Goal: Transaction & Acquisition: Purchase product/service

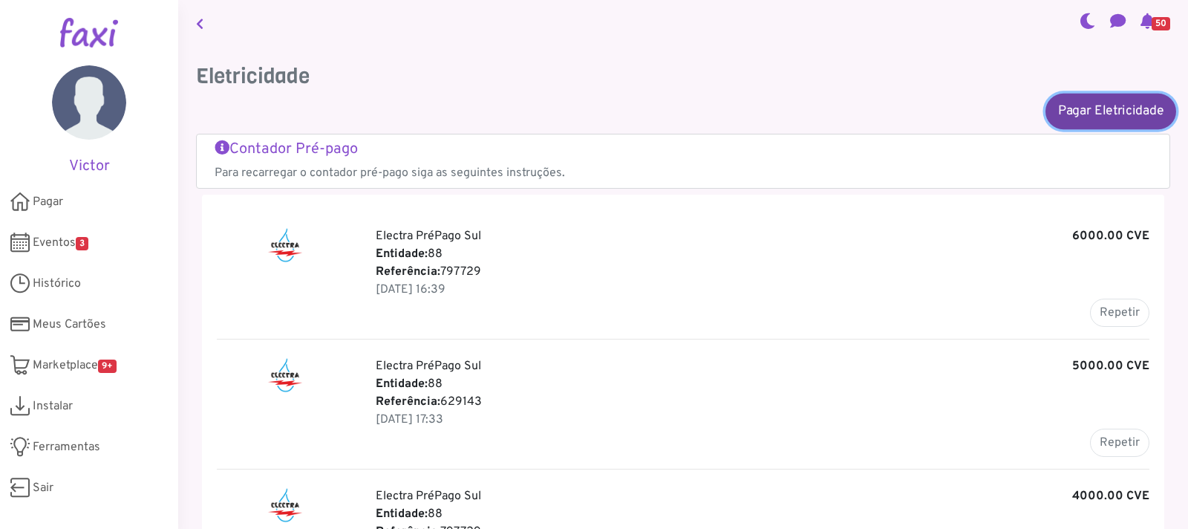
click at [1079, 108] on link "Pagar Eletricidade" at bounding box center [1111, 111] width 131 height 36
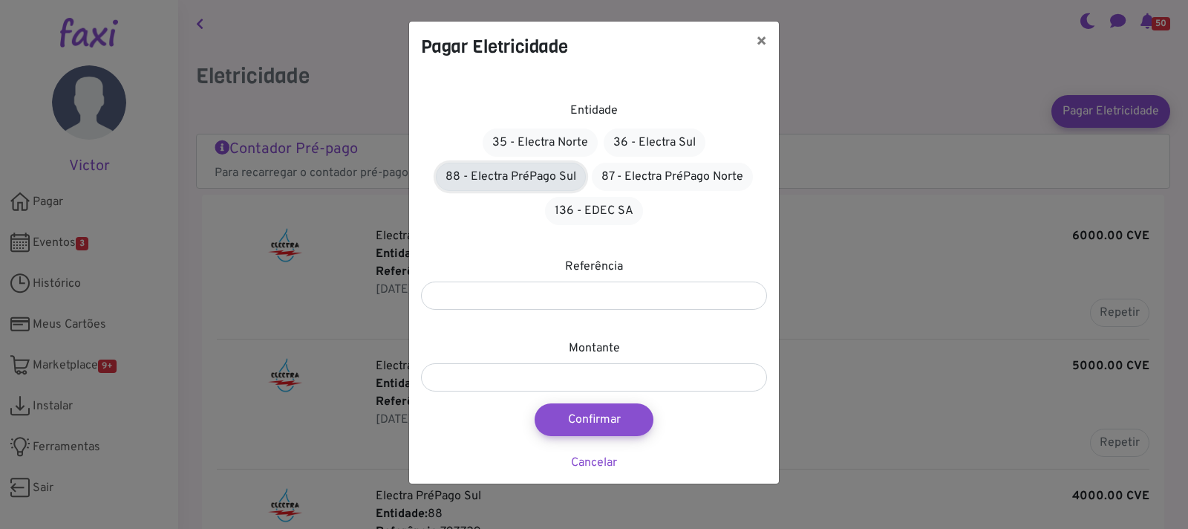
click at [521, 176] on link "88 - Electra PréPago Sul" at bounding box center [511, 177] width 150 height 28
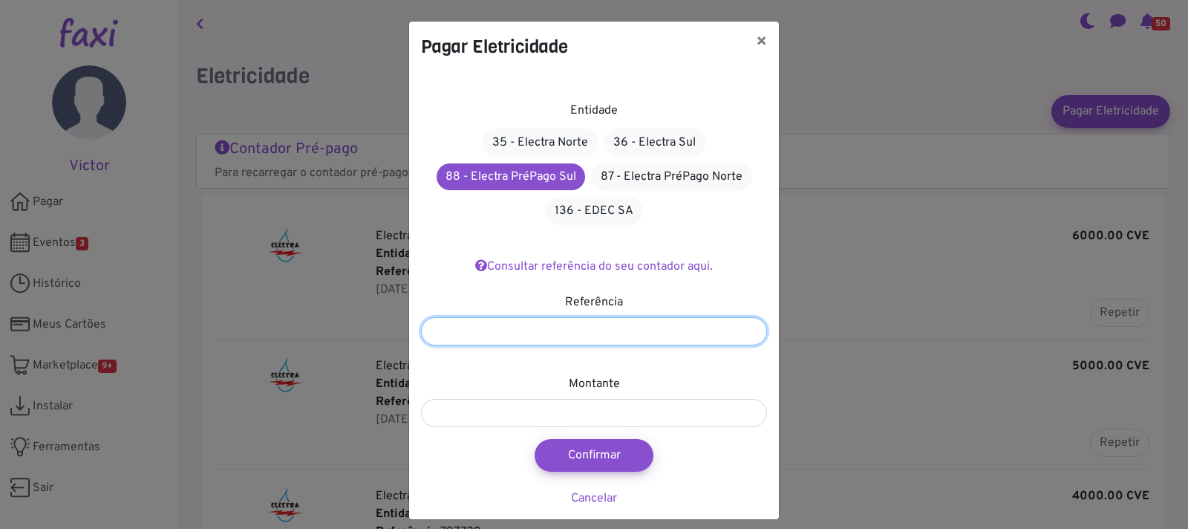
click at [560, 325] on input "number" at bounding box center [594, 331] width 346 height 28
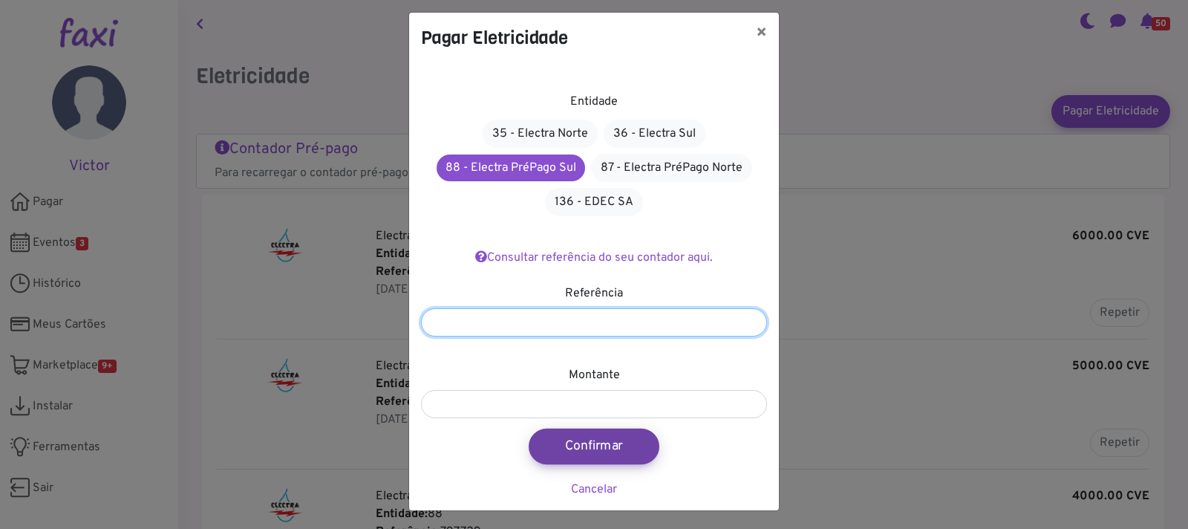
scroll to position [12, 0]
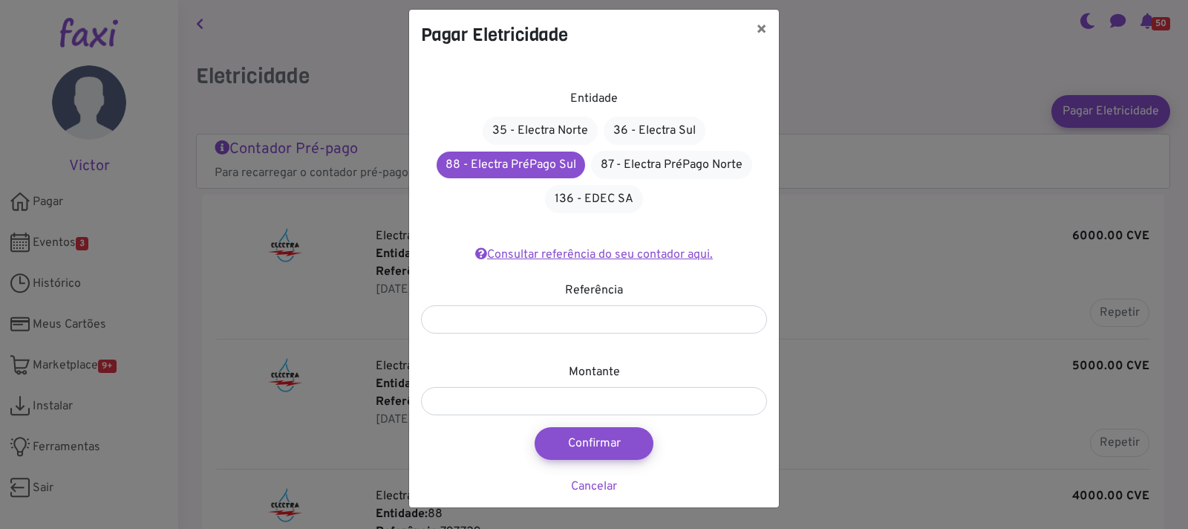
click at [563, 252] on link "Consultar referência do seu contador aqui." at bounding box center [594, 254] width 238 height 15
click at [752, 25] on button "×" at bounding box center [761, 31] width 35 height 42
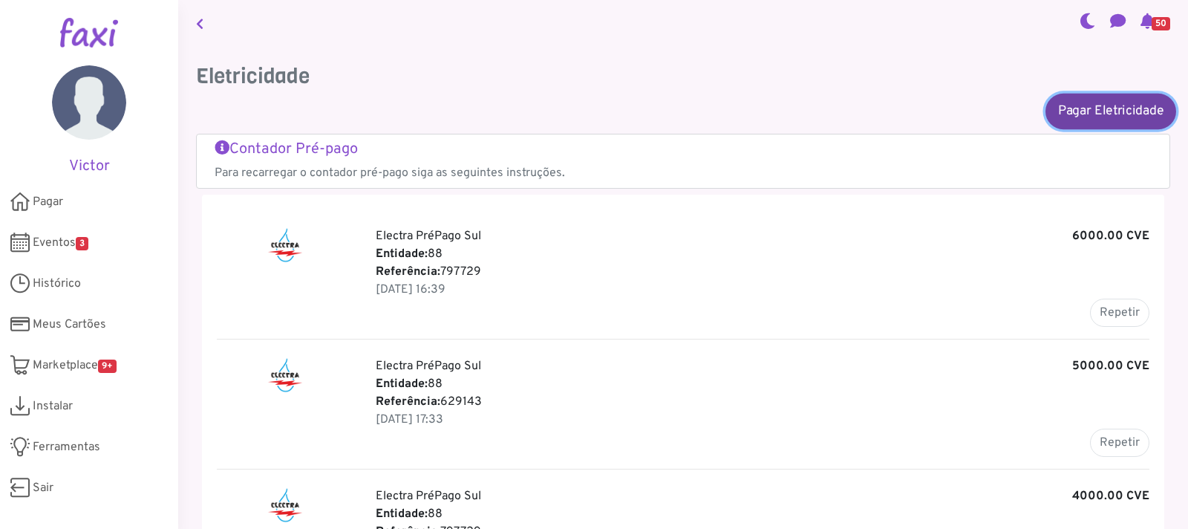
click at [1068, 114] on link "Pagar Eletricidade" at bounding box center [1111, 111] width 131 height 36
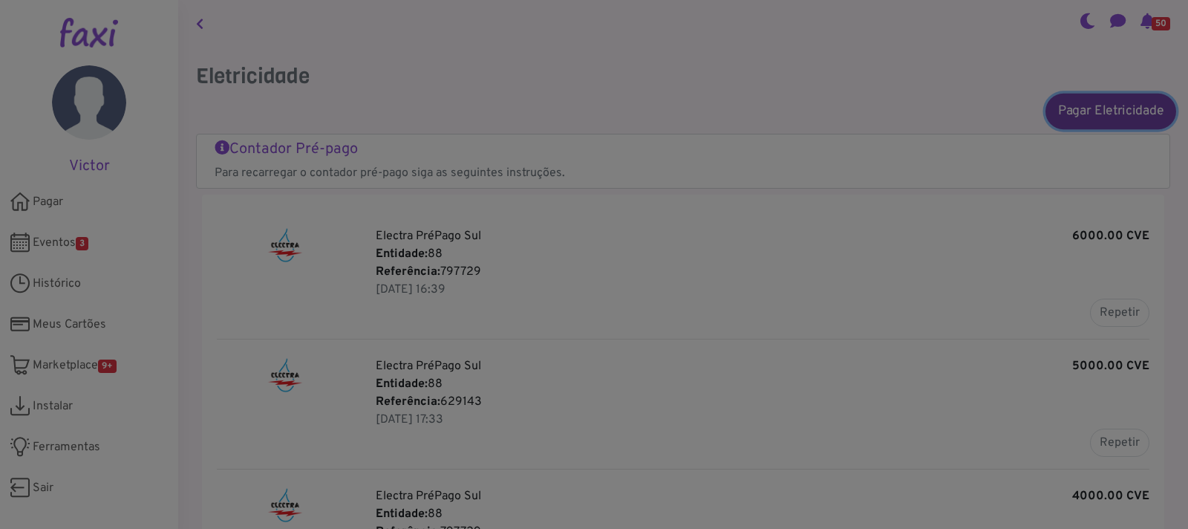
scroll to position [0, 0]
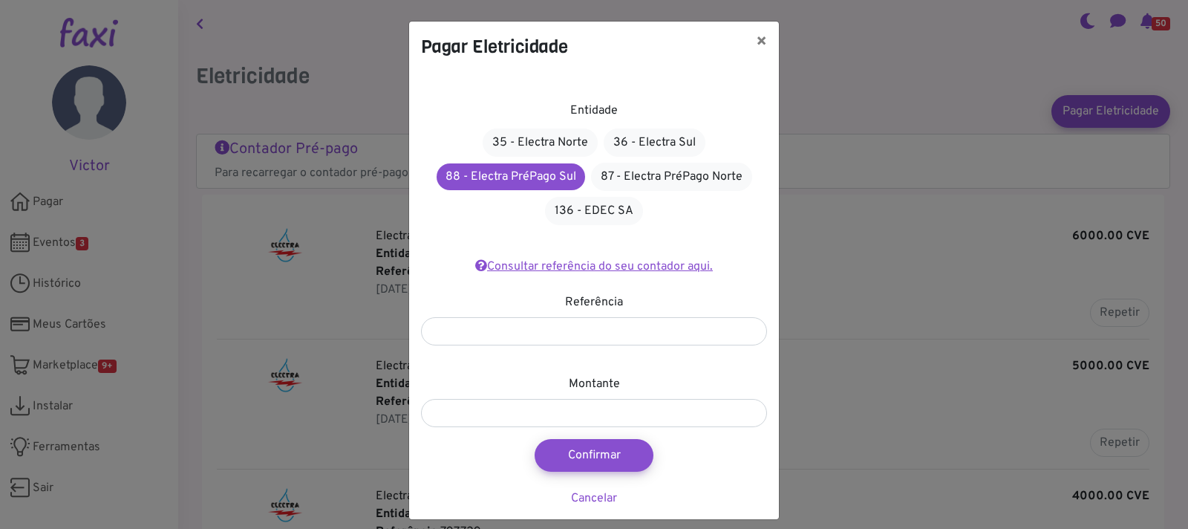
click at [529, 261] on link "Consultar referência do seu contador aqui." at bounding box center [594, 266] width 238 height 15
drag, startPoint x: 507, startPoint y: 333, endPoint x: 374, endPoint y: 320, distance: 133.6
click at [374, 320] on div "Pagar Eletricidade × Entidade 35 - Electra Norte 36 - Electra Sul 88 - Electra …" at bounding box center [594, 264] width 1188 height 529
paste input "number"
type input "*******"
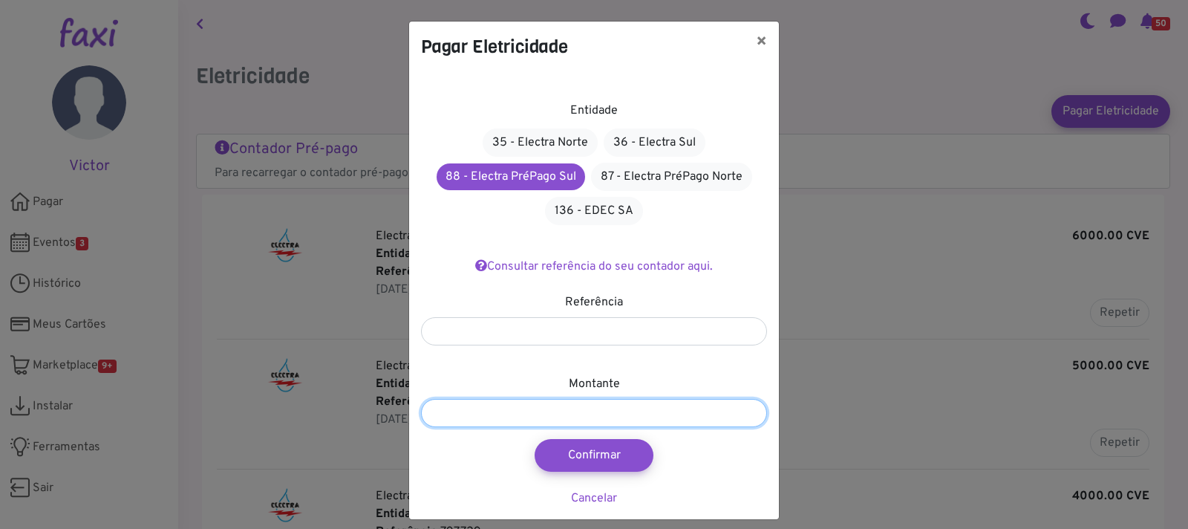
click at [480, 414] on input "number" at bounding box center [594, 413] width 346 height 28
type input "****"
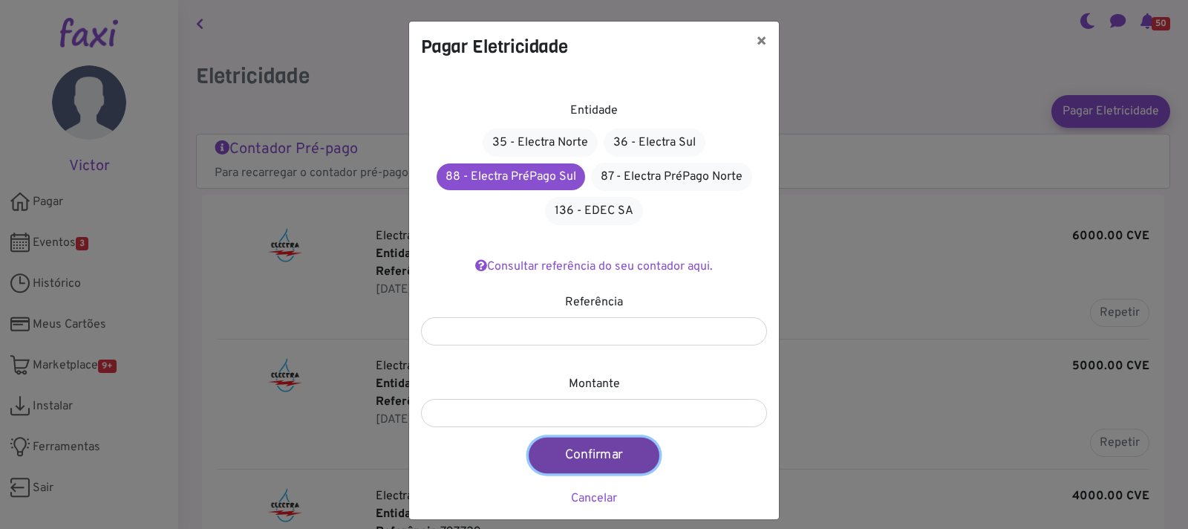
click at [570, 463] on button "Confirmar" at bounding box center [594, 455] width 131 height 36
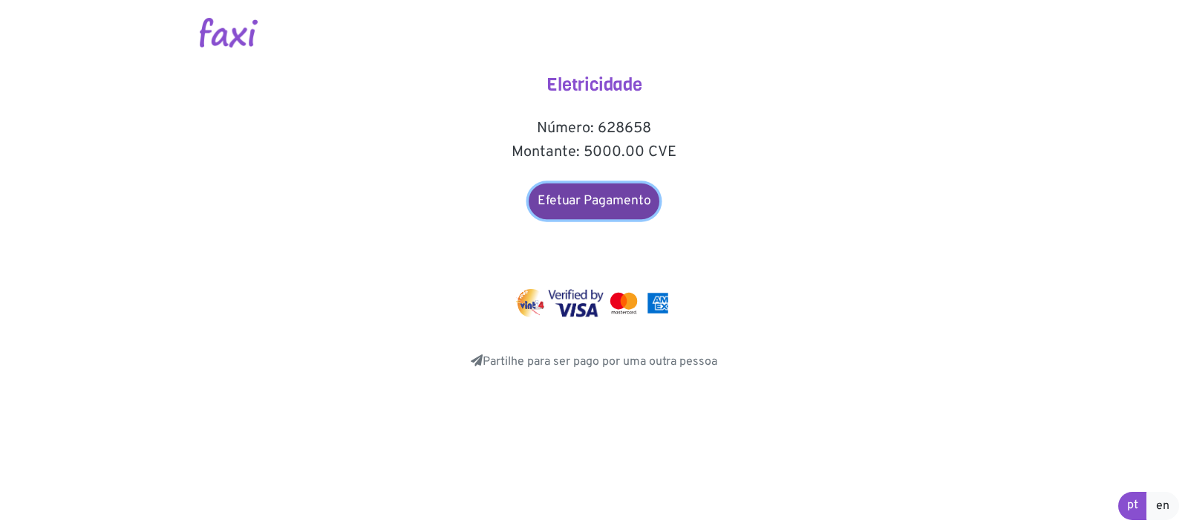
click at [547, 203] on link "Efetuar Pagamento" at bounding box center [594, 201] width 131 height 36
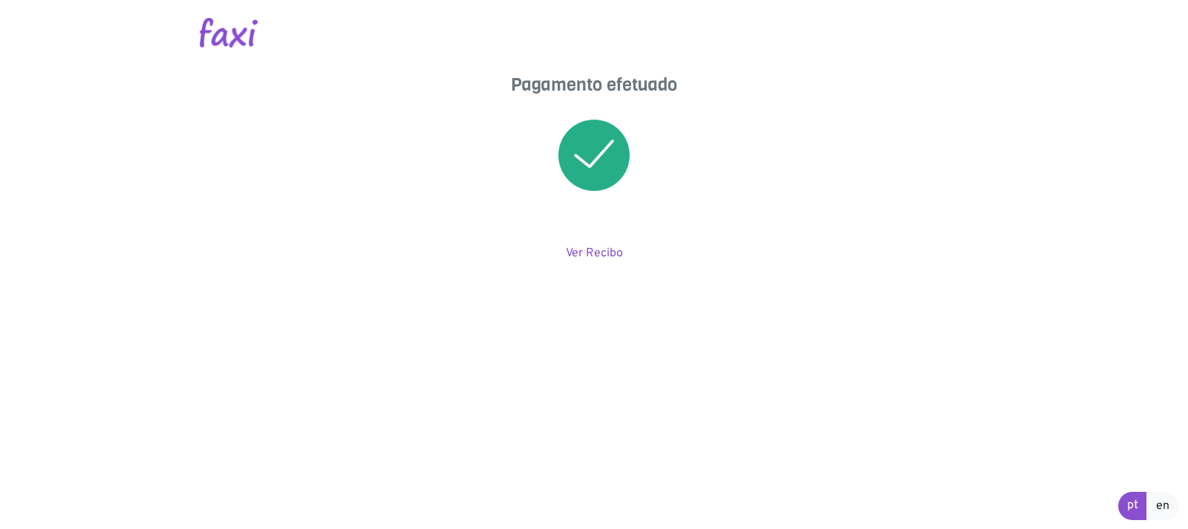
click at [591, 244] on div "Pagamento efetuado Ver Recibo" at bounding box center [594, 168] width 297 height 188
click at [591, 247] on link "Ver Recibo" at bounding box center [594, 253] width 57 height 15
